Goal: Use online tool/utility: Utilize a website feature to perform a specific function

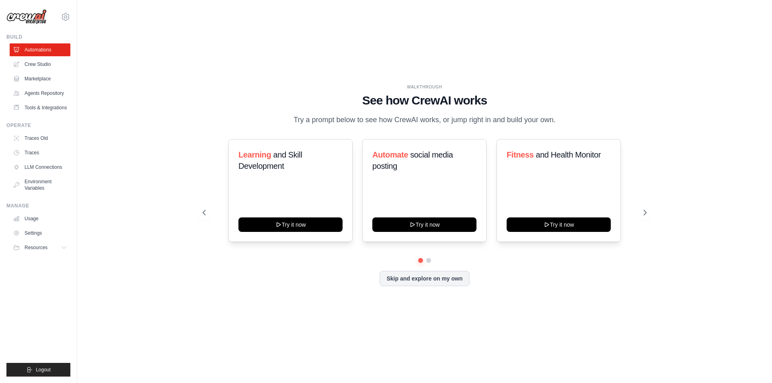
click at [53, 43] on div "Build Automations Crew Studio Marketplace Agents Repository" at bounding box center [38, 74] width 64 height 80
click at [58, 51] on link "Automations" at bounding box center [40, 49] width 61 height 13
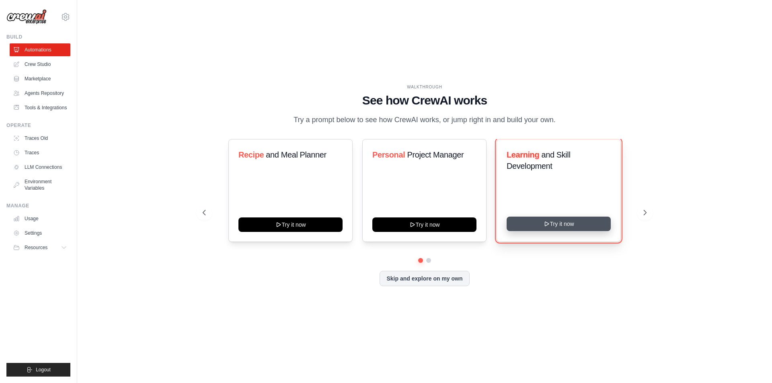
click at [533, 231] on button "Try it now" at bounding box center [559, 224] width 104 height 14
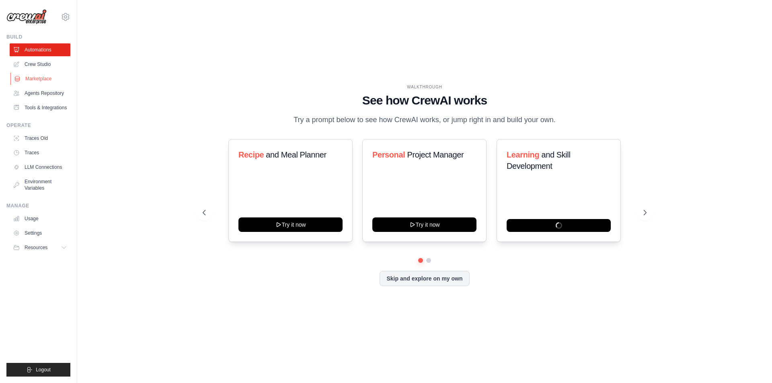
click at [39, 74] on link "Marketplace" at bounding box center [40, 78] width 61 height 13
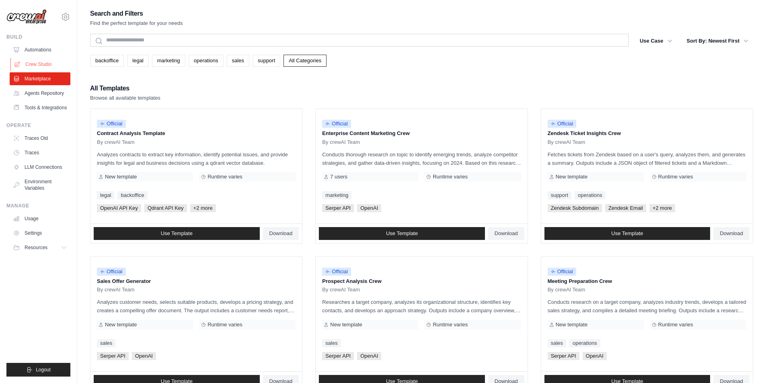
click at [29, 70] on link "Crew Studio" at bounding box center [40, 64] width 61 height 13
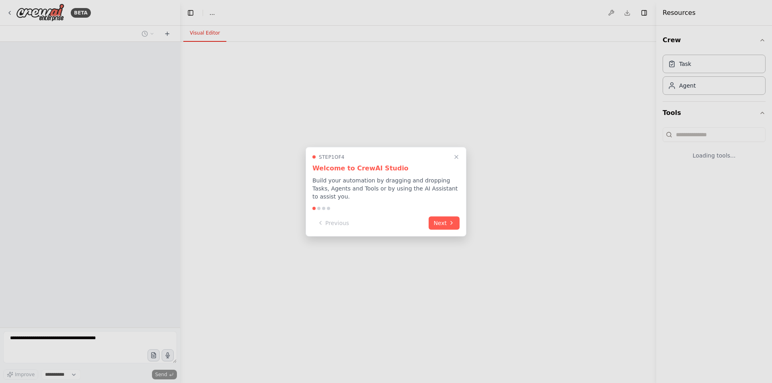
select select "****"
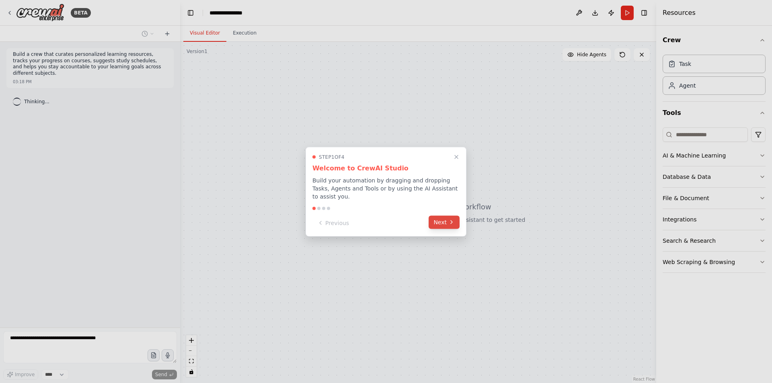
click at [442, 222] on button "Next" at bounding box center [444, 222] width 31 height 13
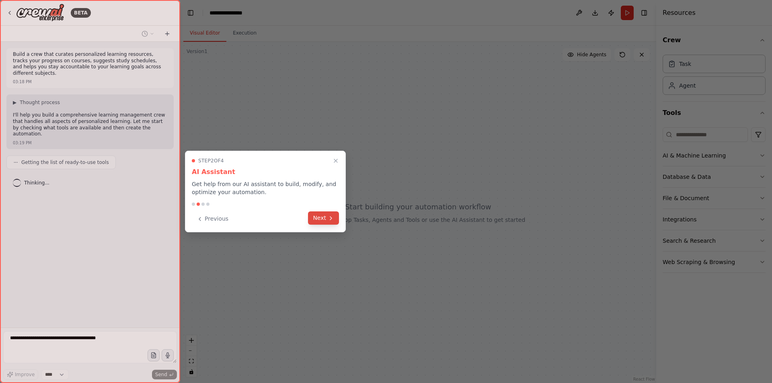
click at [331, 219] on icon at bounding box center [331, 218] width 2 height 3
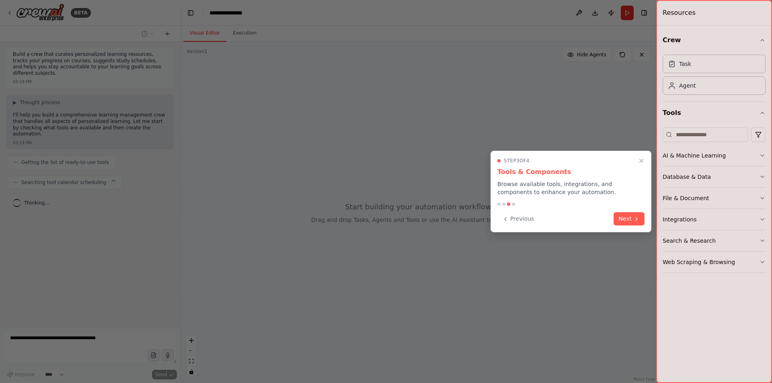
click at [656, 220] on div at bounding box center [386, 191] width 772 height 383
click at [632, 220] on button "Next" at bounding box center [629, 218] width 31 height 13
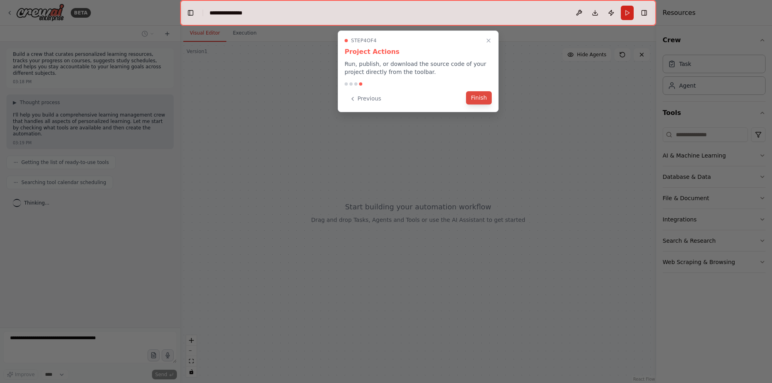
click at [473, 96] on button "Finish" at bounding box center [479, 97] width 26 height 13
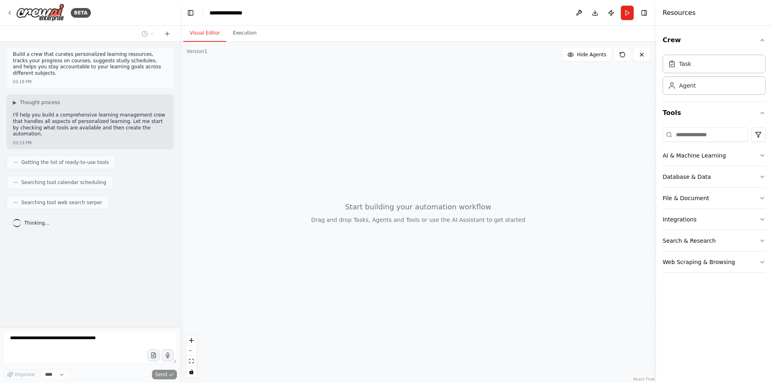
click at [383, 224] on div at bounding box center [418, 213] width 476 height 342
click at [370, 204] on div at bounding box center [418, 213] width 476 height 342
click at [9, 8] on div "BETA" at bounding box center [48, 13] width 84 height 18
